Goal: Task Accomplishment & Management: Use online tool/utility

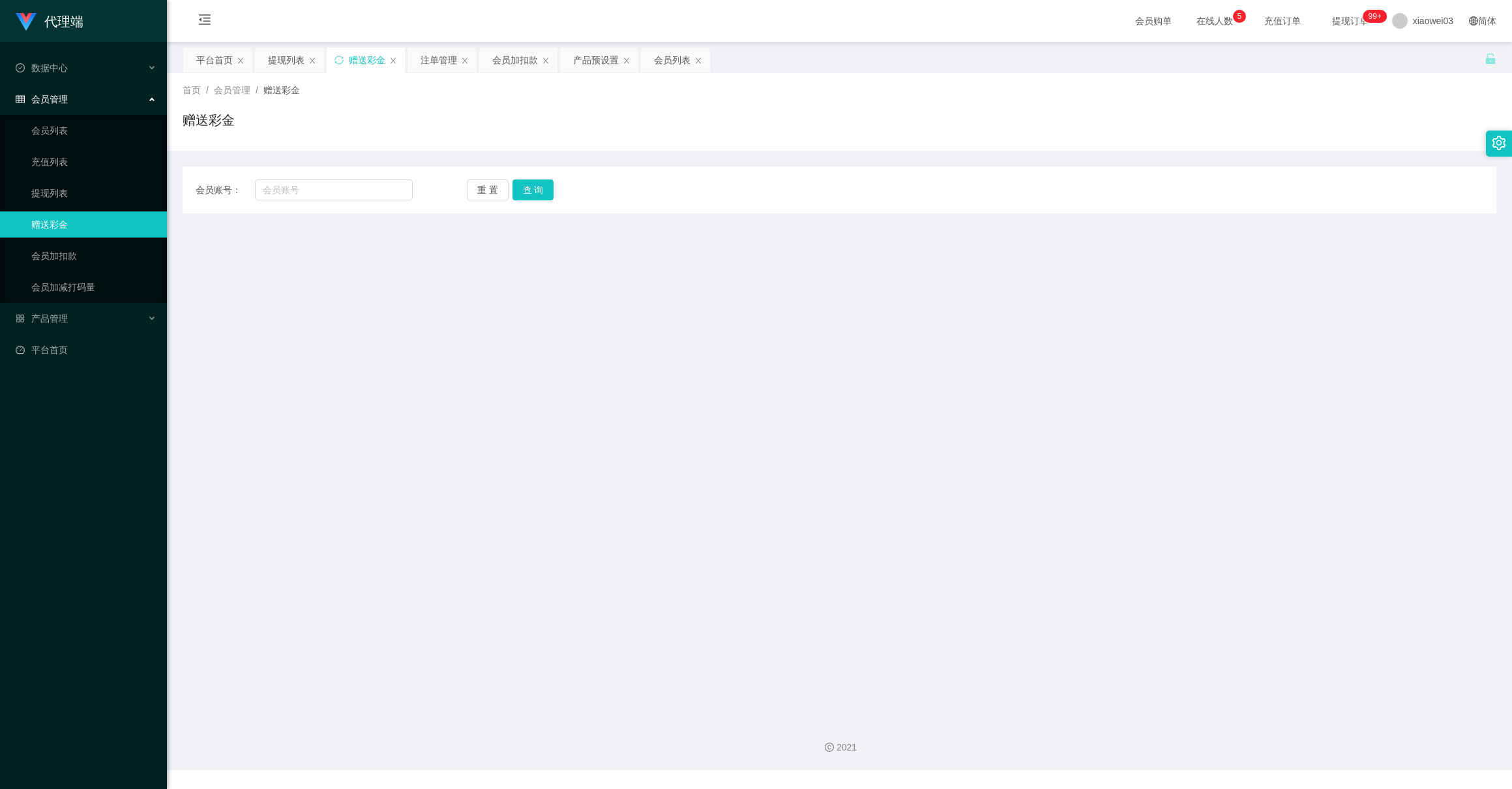
click at [137, 484] on div "代理端 数据中心 会员管理 会员列表 充值列表 提现列表 赠送彩金 会员加扣款 会员加减打码量 产品管理 平台首页" at bounding box center [83, 394] width 167 height 789
click at [74, 222] on link "赠送彩金" at bounding box center [94, 224] width 125 height 26
click at [335, 189] on input "text" at bounding box center [333, 190] width 157 height 21
paste input "Yong88"
type input "Yong88"
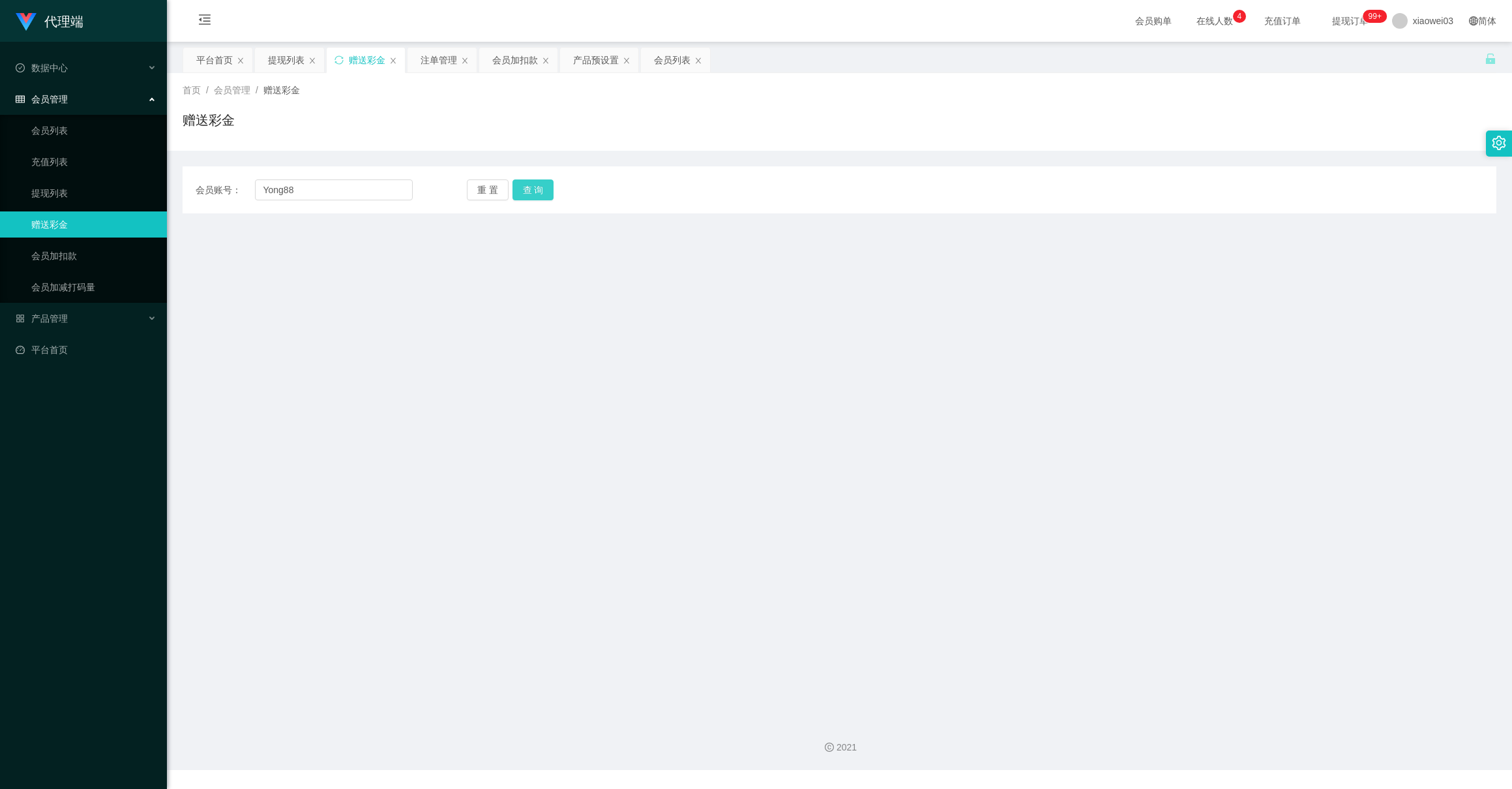
click at [527, 190] on button "查 询" at bounding box center [533, 190] width 42 height 21
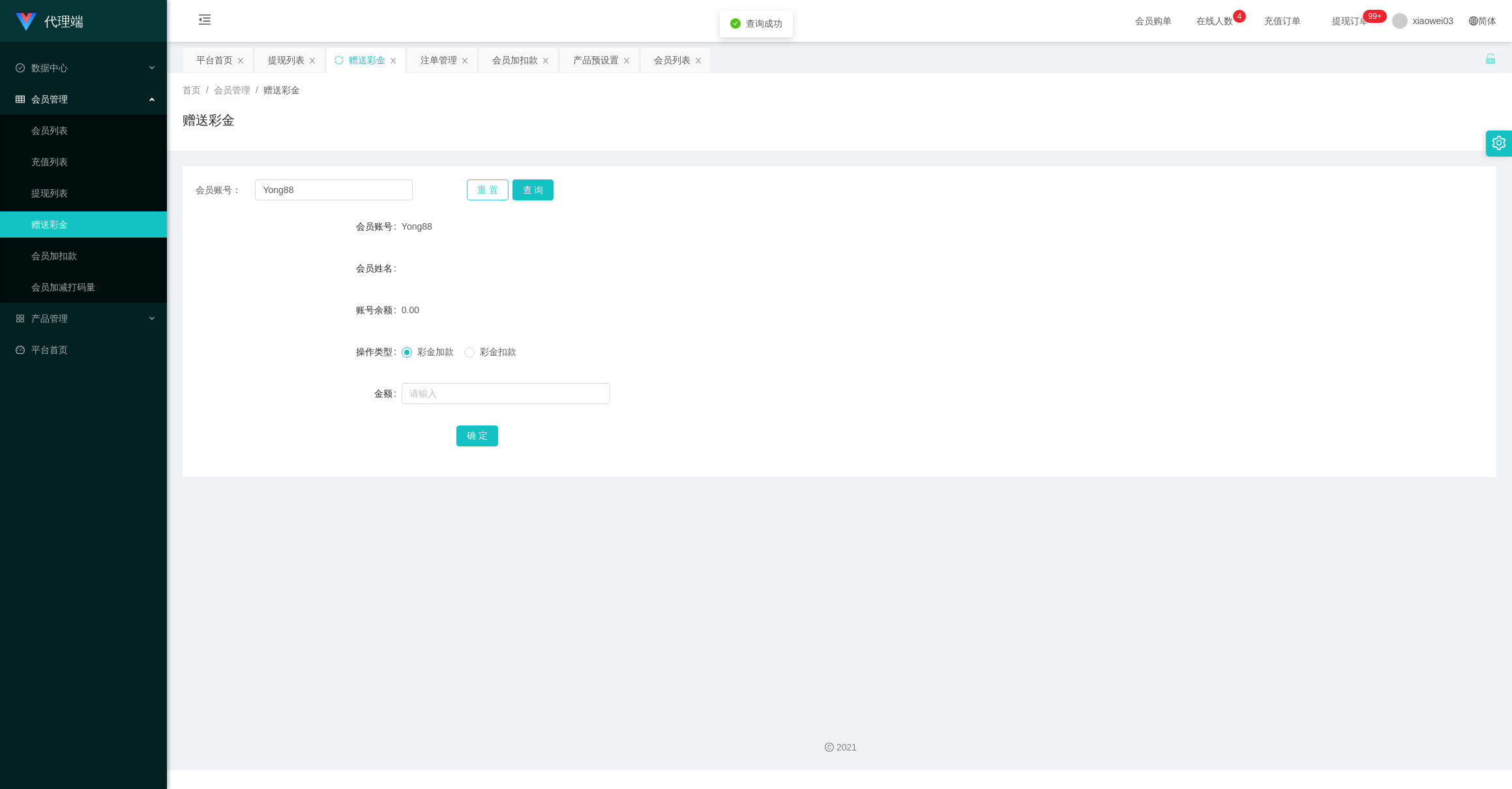
click at [472, 190] on button "重 置" at bounding box center [488, 190] width 42 height 21
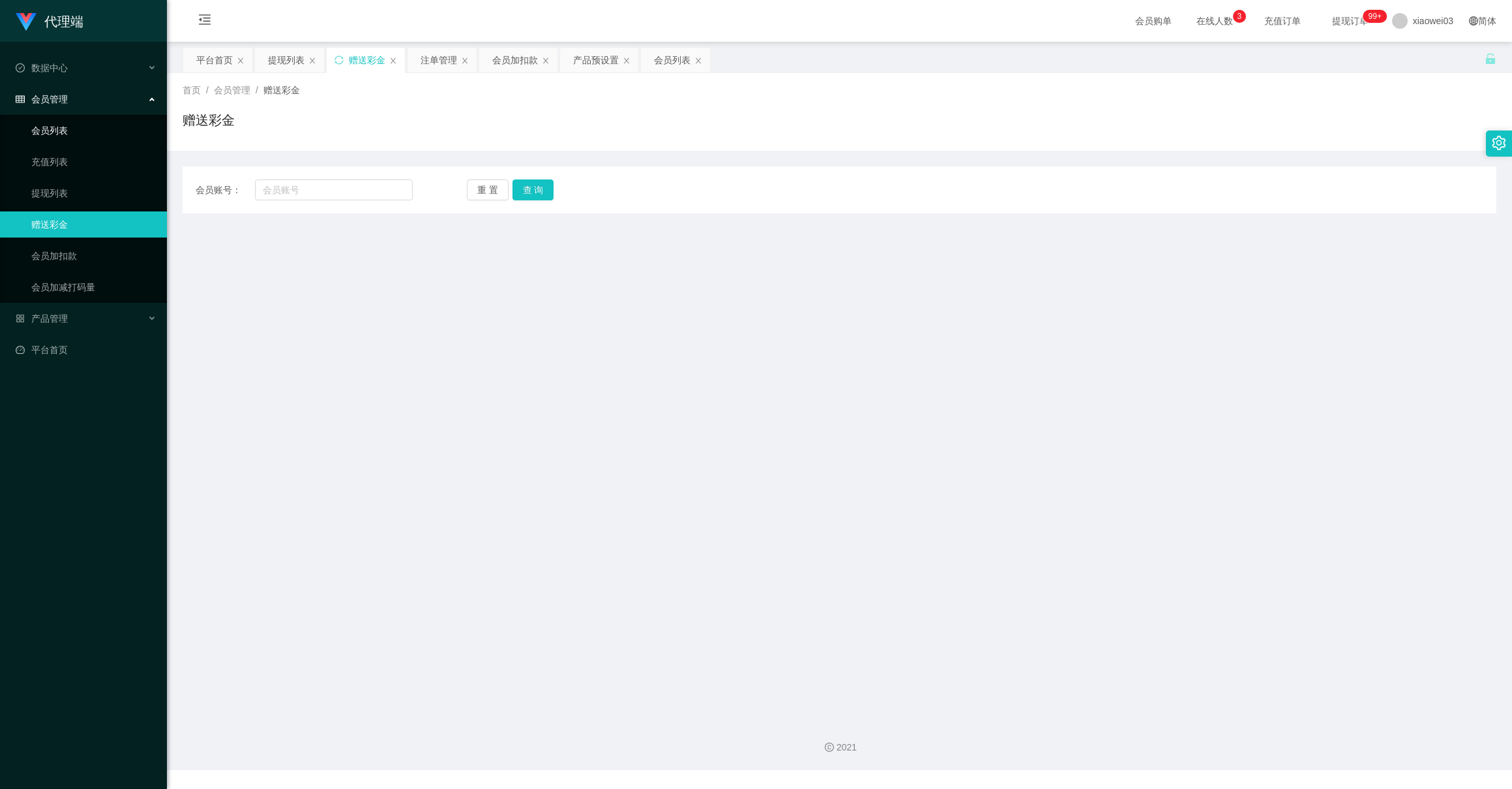
click at [59, 136] on link "会员列表" at bounding box center [94, 130] width 125 height 26
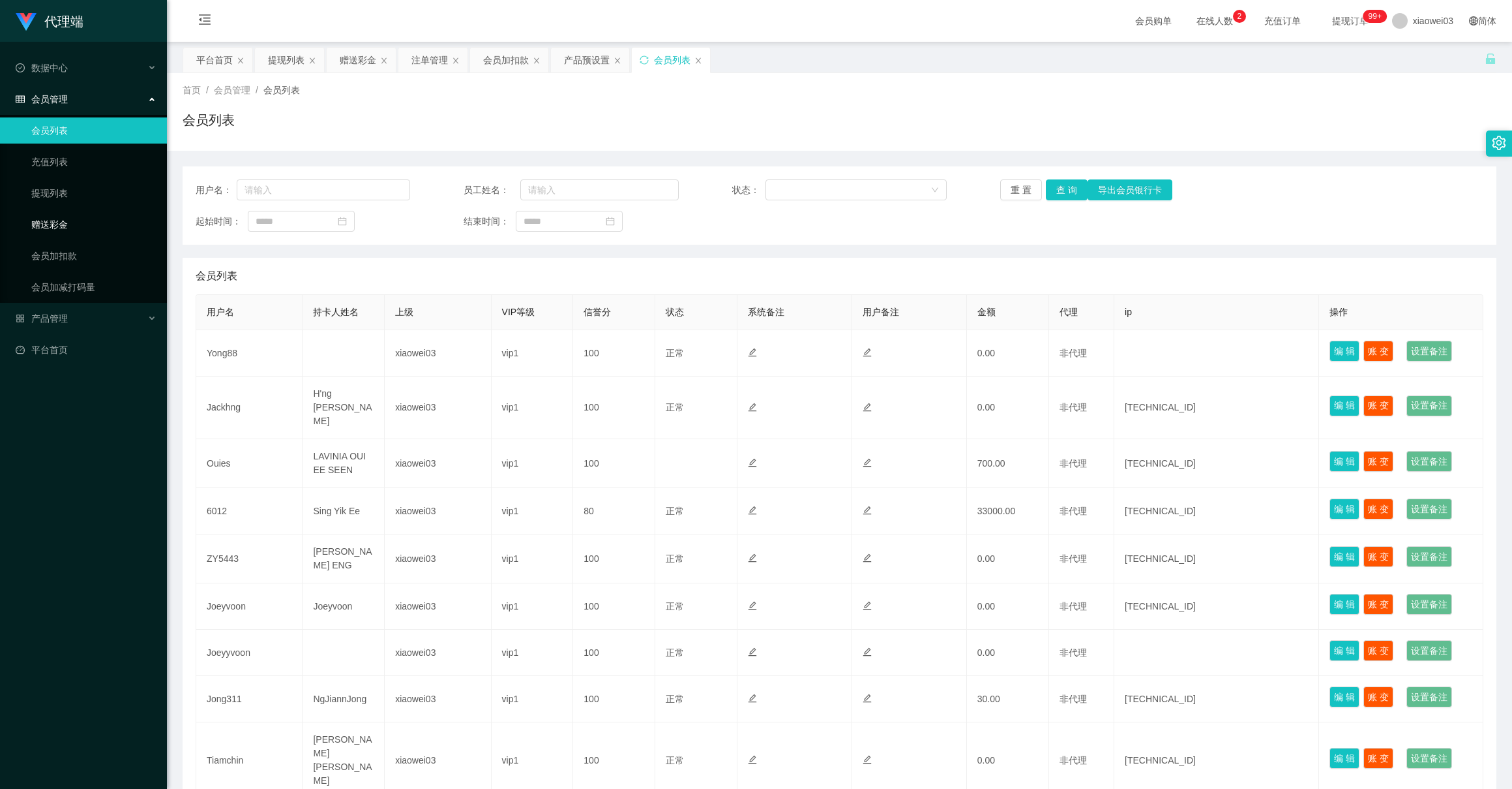
click at [59, 226] on link "赠送彩金" at bounding box center [94, 224] width 125 height 26
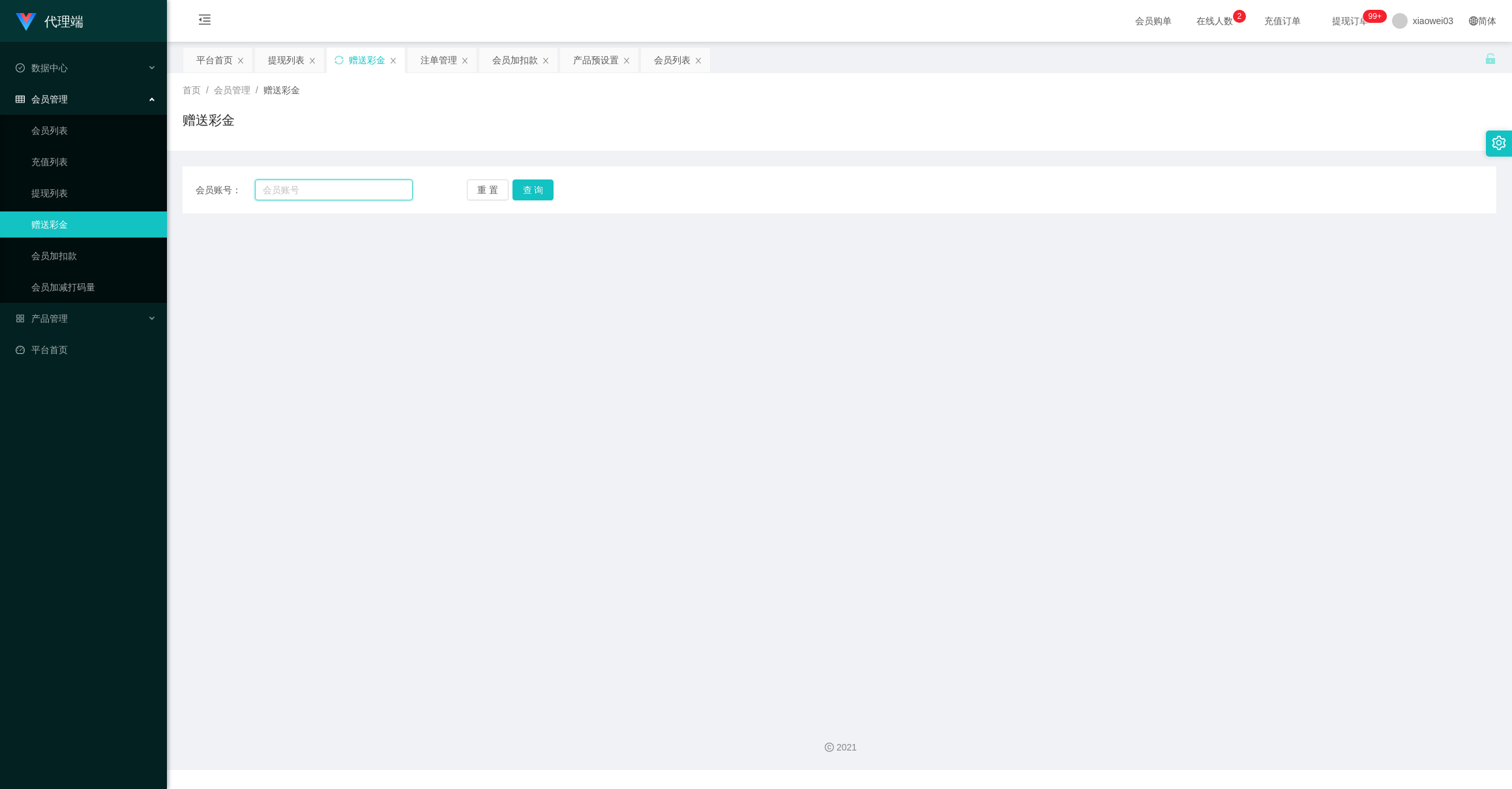
click at [334, 190] on input "text" at bounding box center [333, 190] width 157 height 21
paste input "Yong88"
type input "Yong88"
click at [487, 190] on button "重 置" at bounding box center [488, 190] width 42 height 21
click at [364, 190] on input "text" at bounding box center [333, 190] width 157 height 21
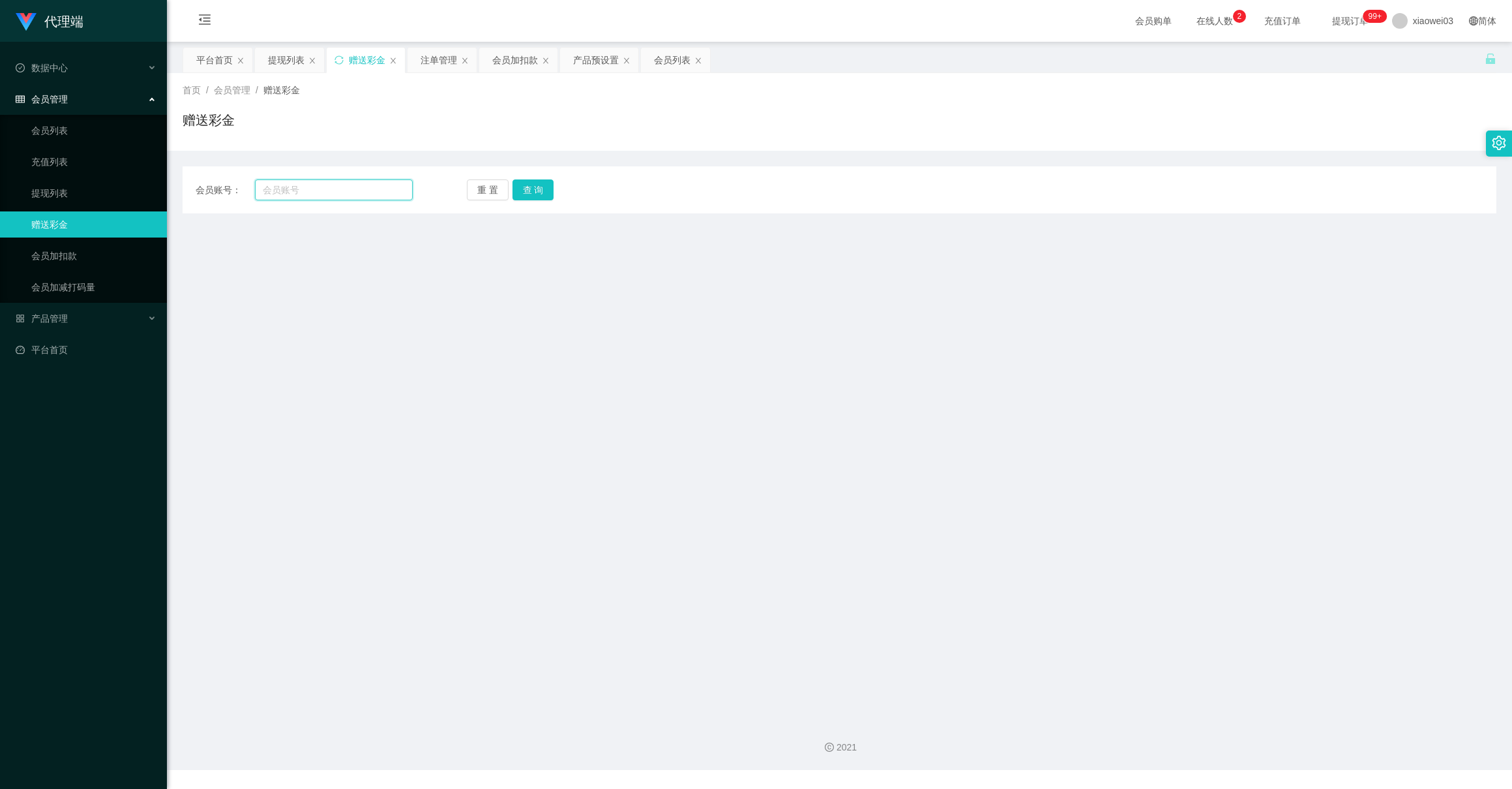
paste input "Yong88"
type input "Yong88"
click at [537, 192] on button "查 询" at bounding box center [533, 190] width 42 height 21
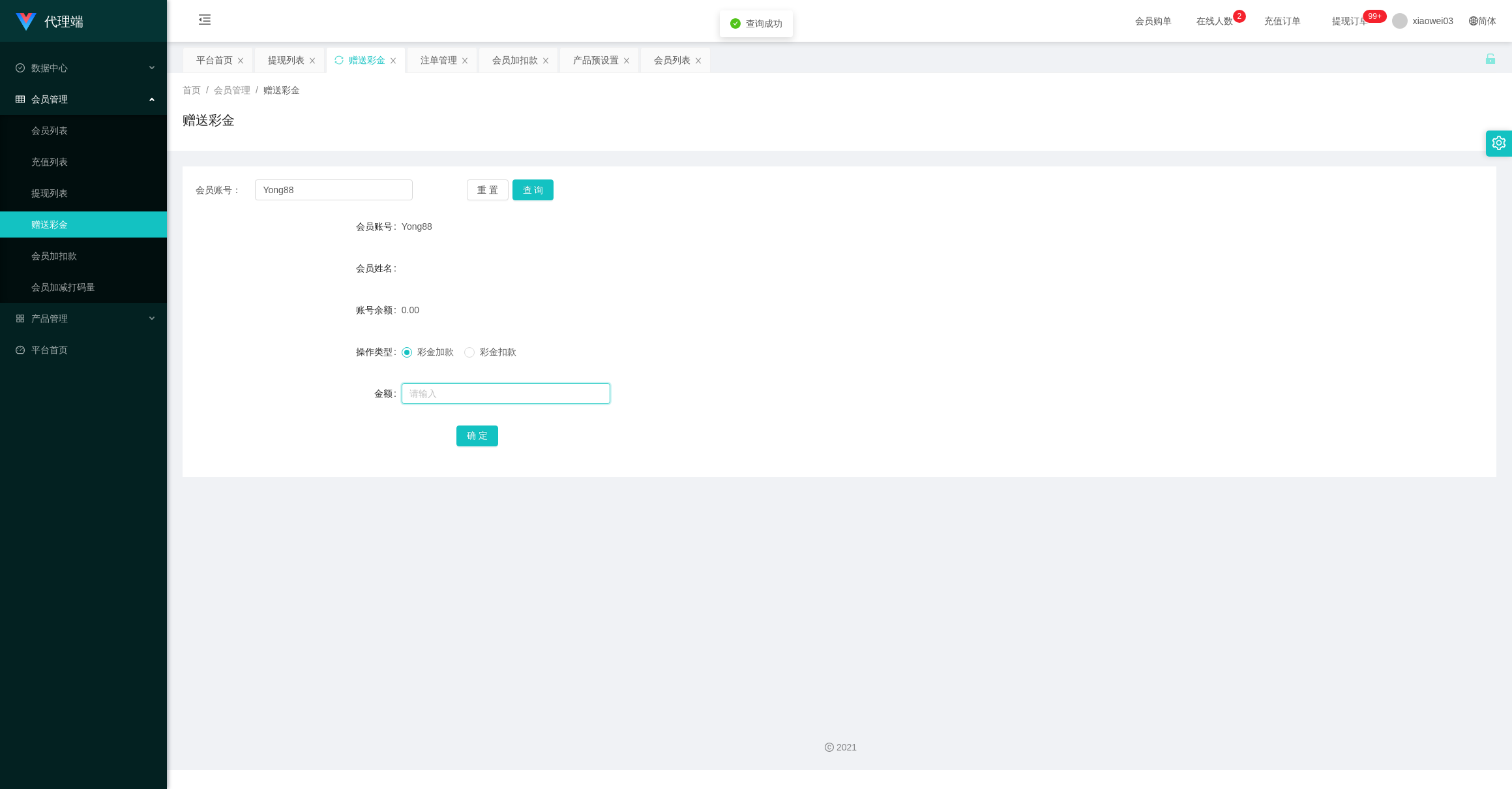
click at [449, 388] on input "text" at bounding box center [506, 393] width 208 height 21
type input "30"
click at [478, 436] on button "确 定" at bounding box center [478, 435] width 42 height 21
click at [671, 280] on div "会员姓名" at bounding box center [839, 268] width 1314 height 26
click at [480, 190] on button "重 置" at bounding box center [488, 190] width 42 height 21
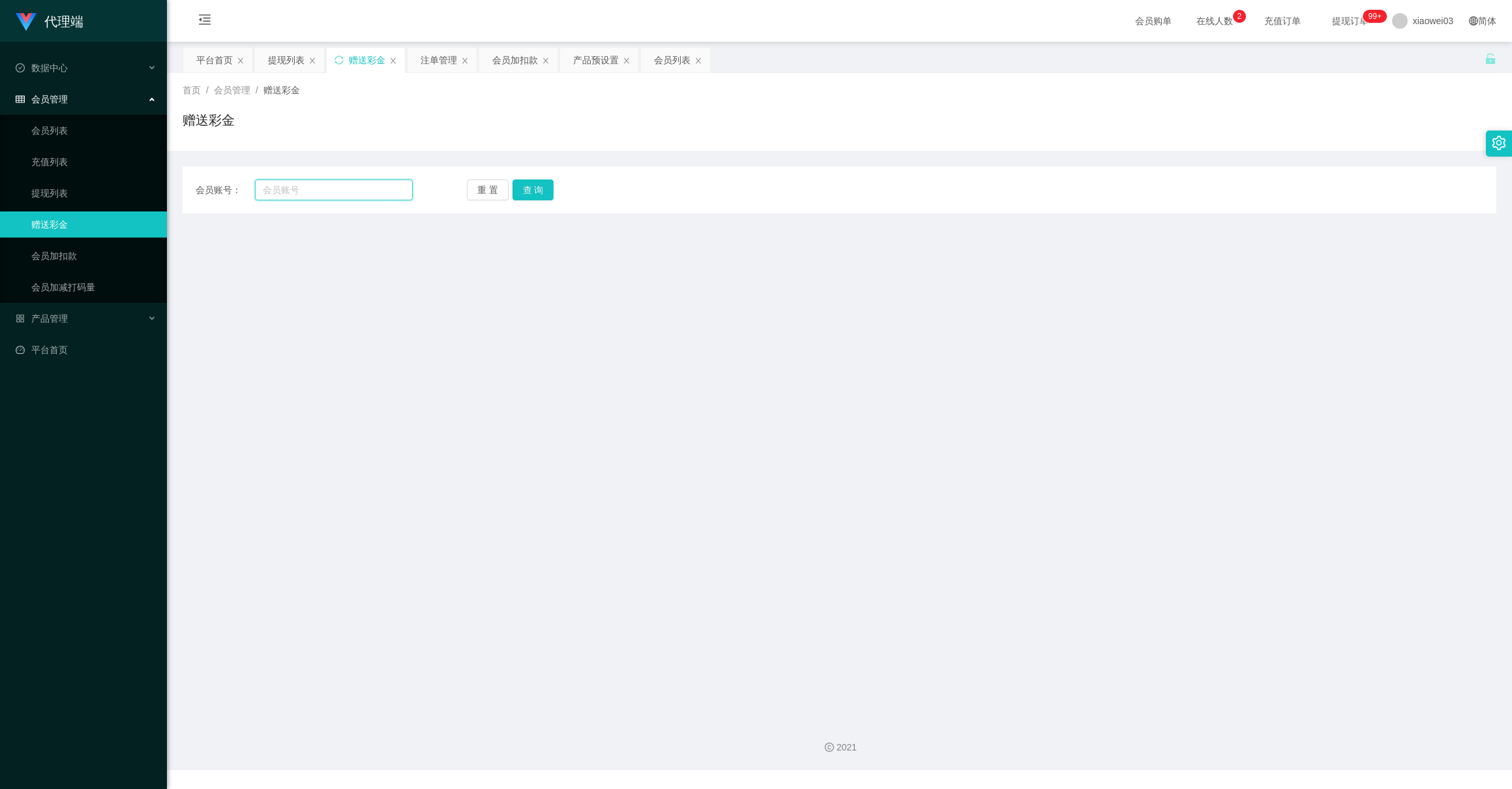
click at [299, 199] on input "text" at bounding box center [333, 190] width 157 height 21
paste input "Yong88"
type input "Yong88"
click at [544, 192] on button "查 询" at bounding box center [533, 190] width 42 height 21
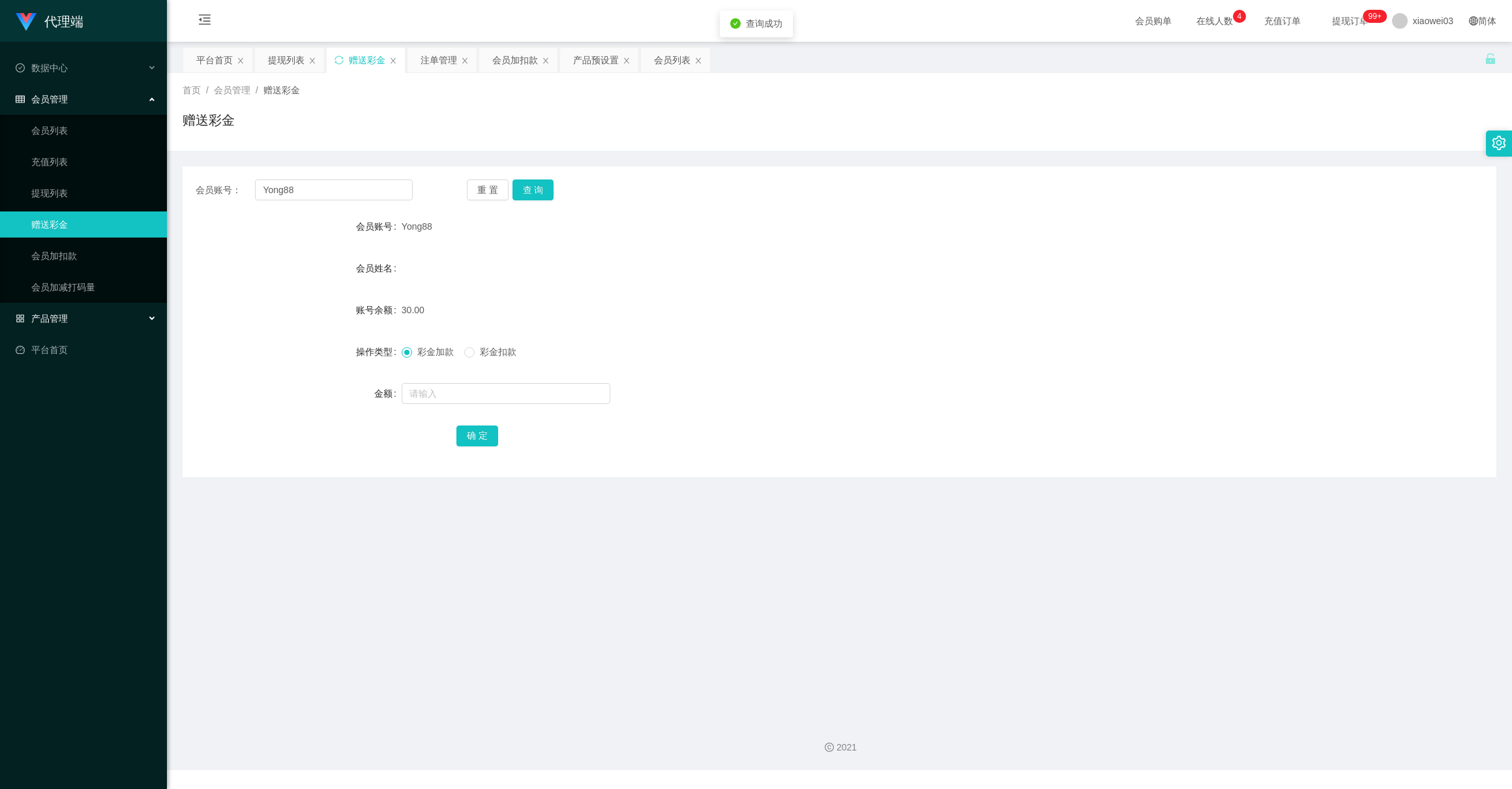
click at [45, 323] on div "产品管理" at bounding box center [83, 318] width 167 height 26
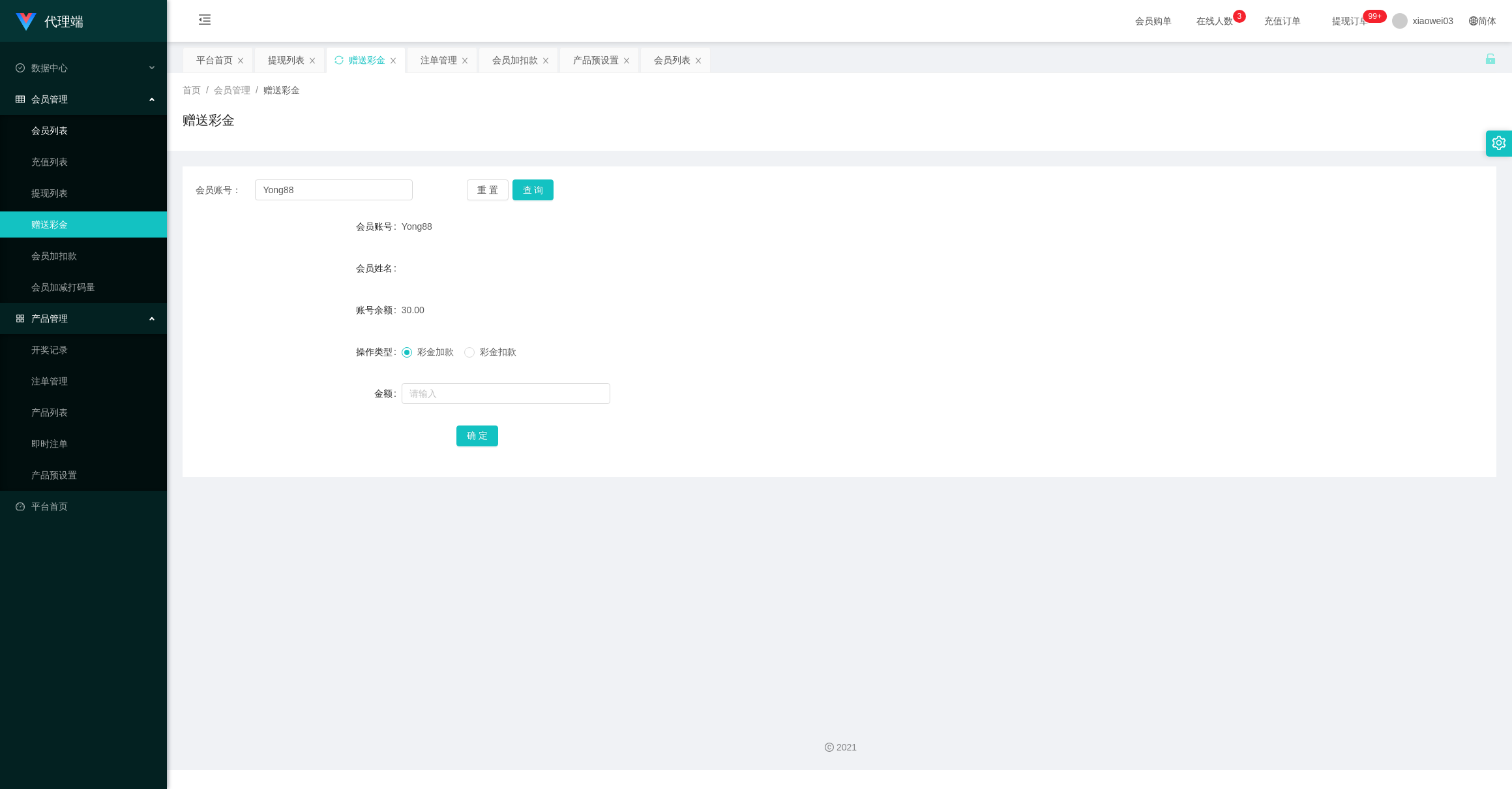
click at [47, 128] on link "会员列表" at bounding box center [94, 130] width 125 height 26
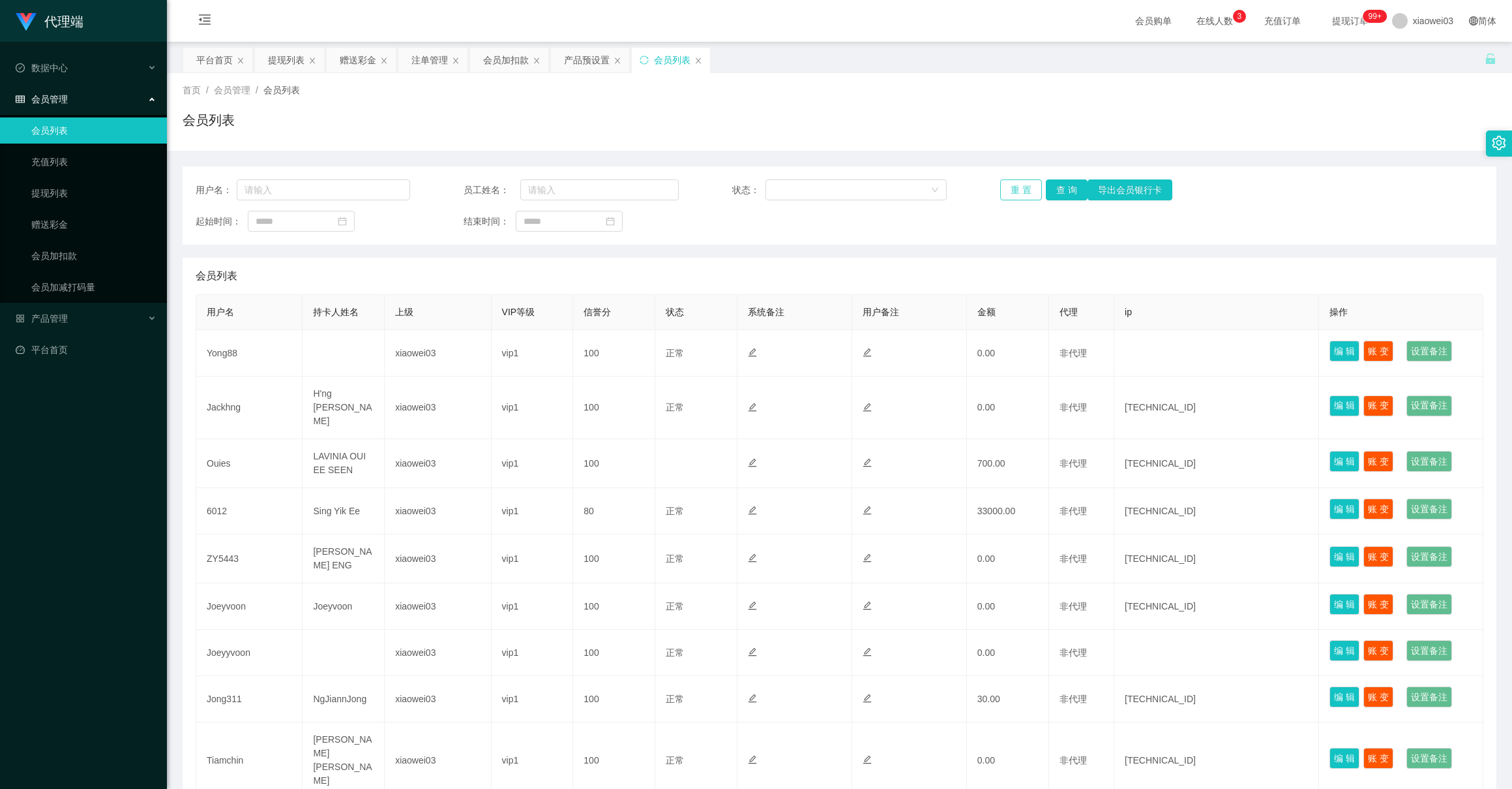
click at [1013, 192] on button "重 置" at bounding box center [1022, 190] width 42 height 21
click at [76, 312] on div "产品管理" at bounding box center [83, 318] width 167 height 26
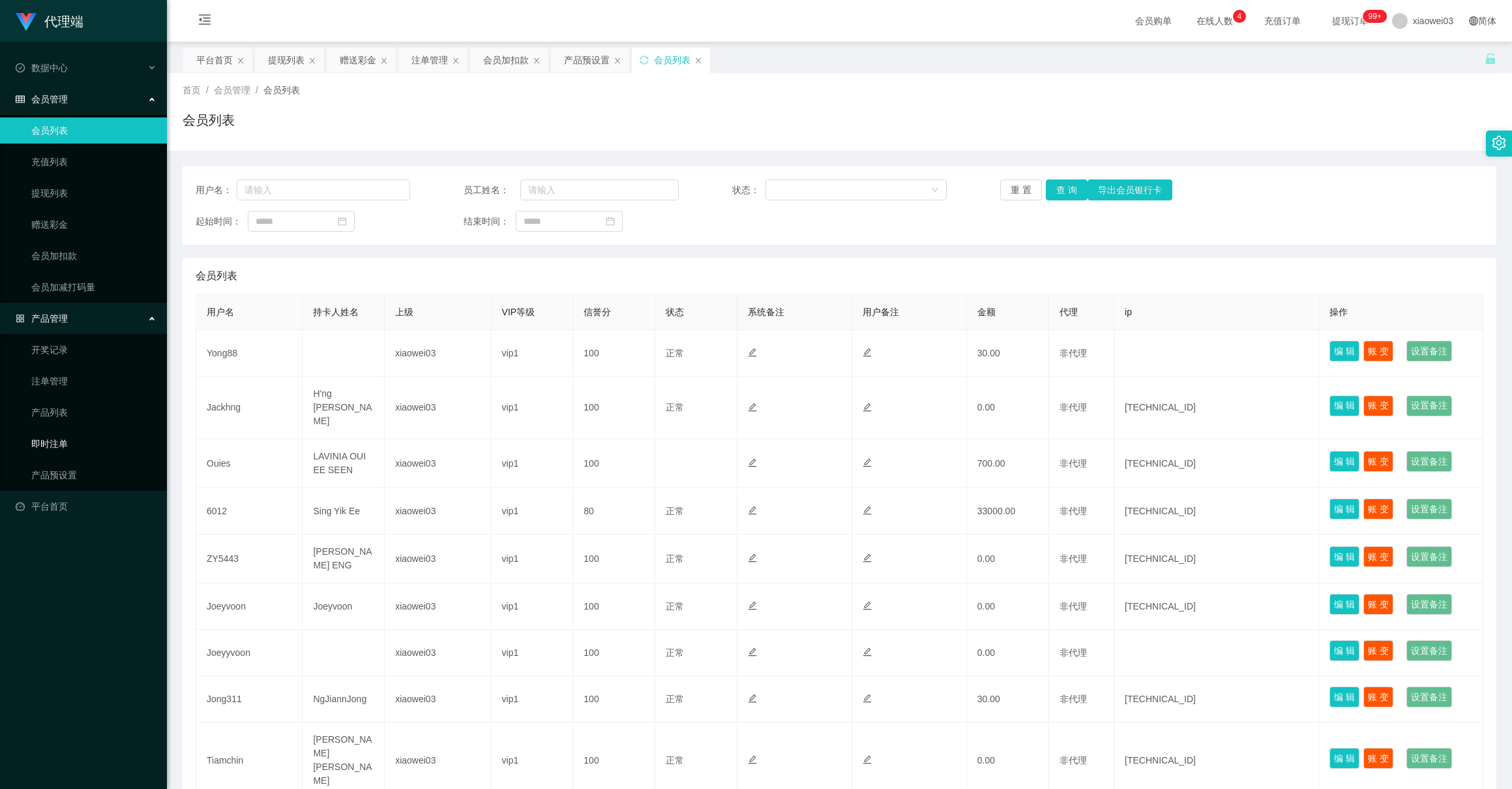
click at [65, 438] on link "即时注单" at bounding box center [94, 443] width 125 height 26
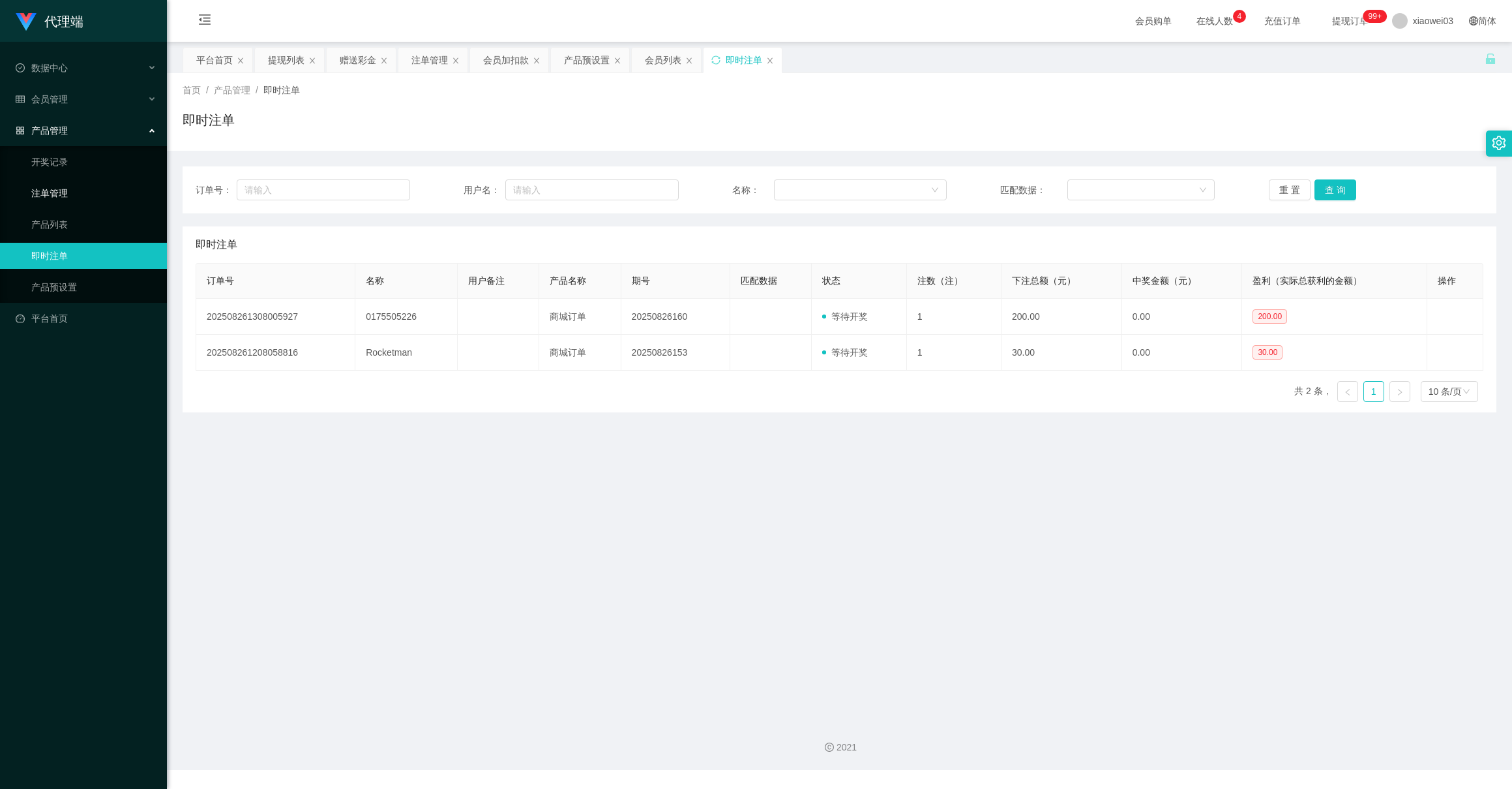
click at [64, 188] on link "注单管理" at bounding box center [94, 193] width 125 height 26
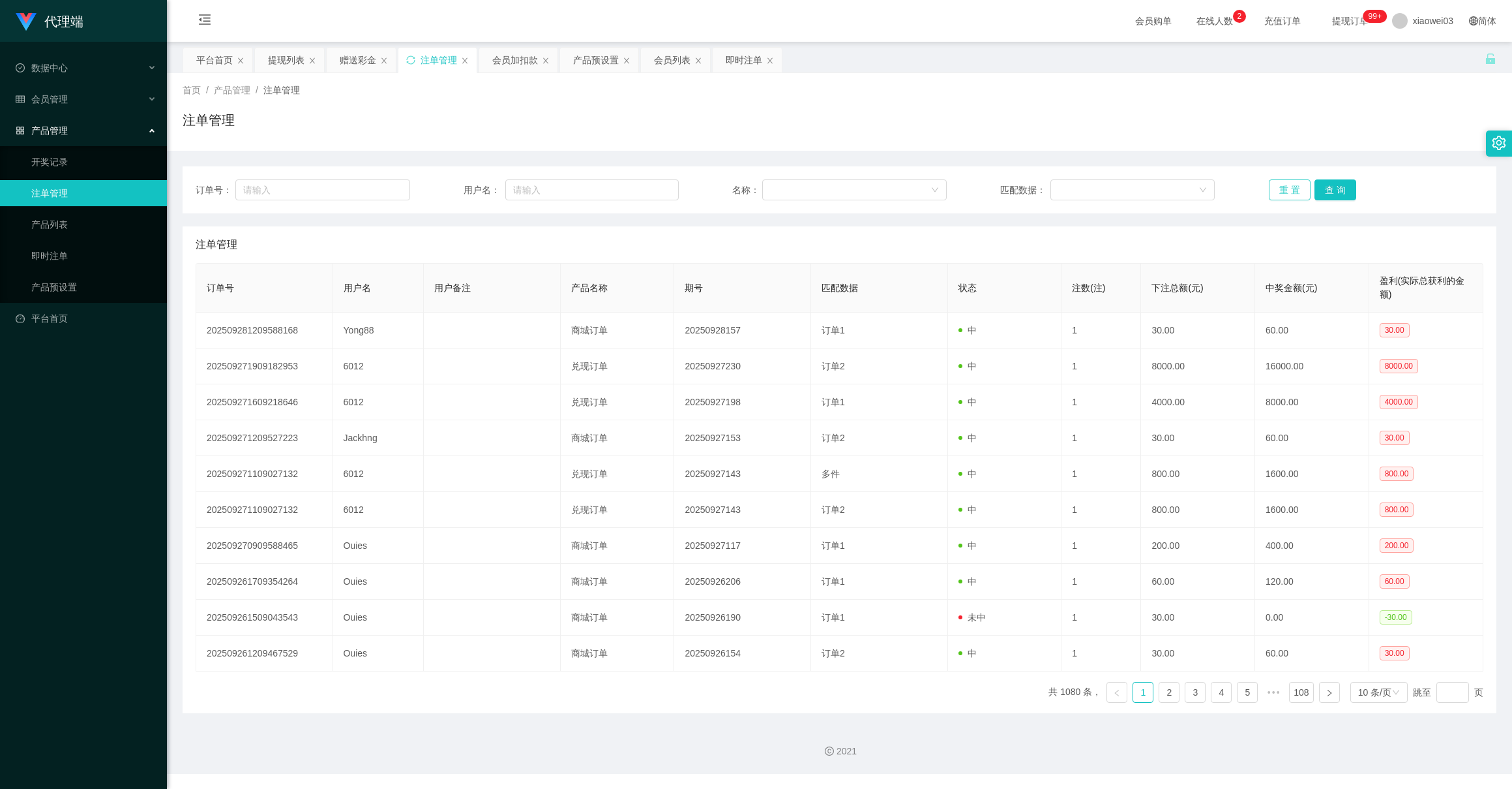
click at [1278, 198] on button "重 置" at bounding box center [1290, 190] width 42 height 21
click at [861, 746] on div "2021" at bounding box center [839, 743] width 1345 height 61
